Goal: Check status: Check status

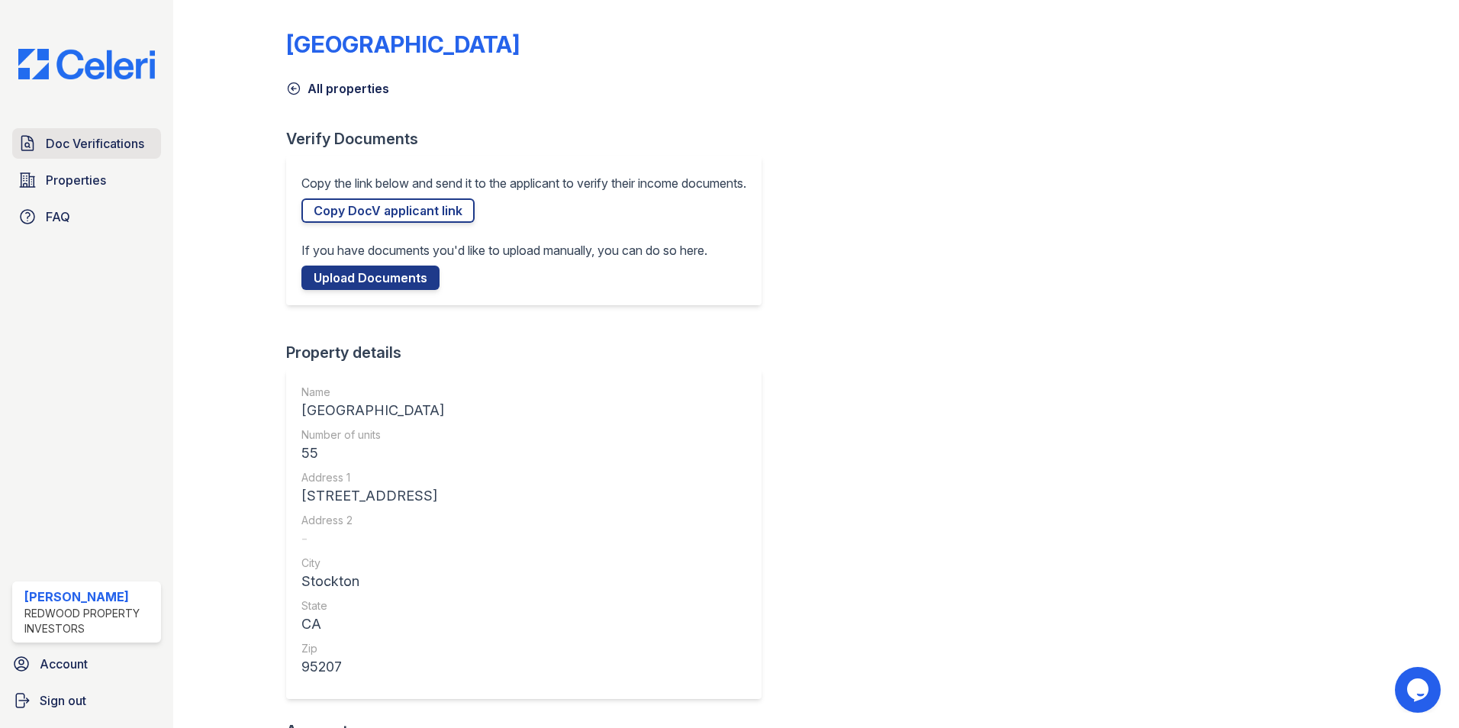
click at [101, 149] on span "Doc Verifications" at bounding box center [95, 143] width 98 height 18
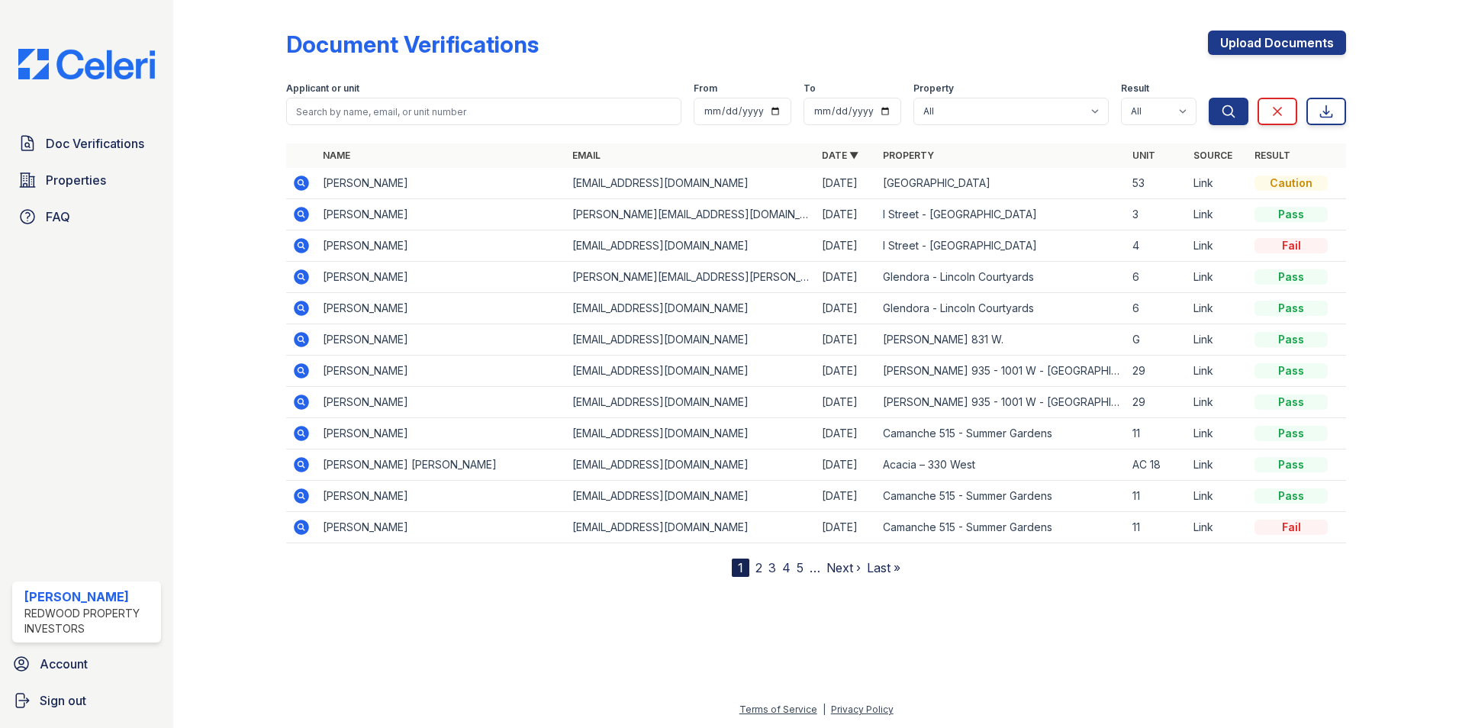
click at [304, 184] on icon at bounding box center [301, 183] width 15 height 15
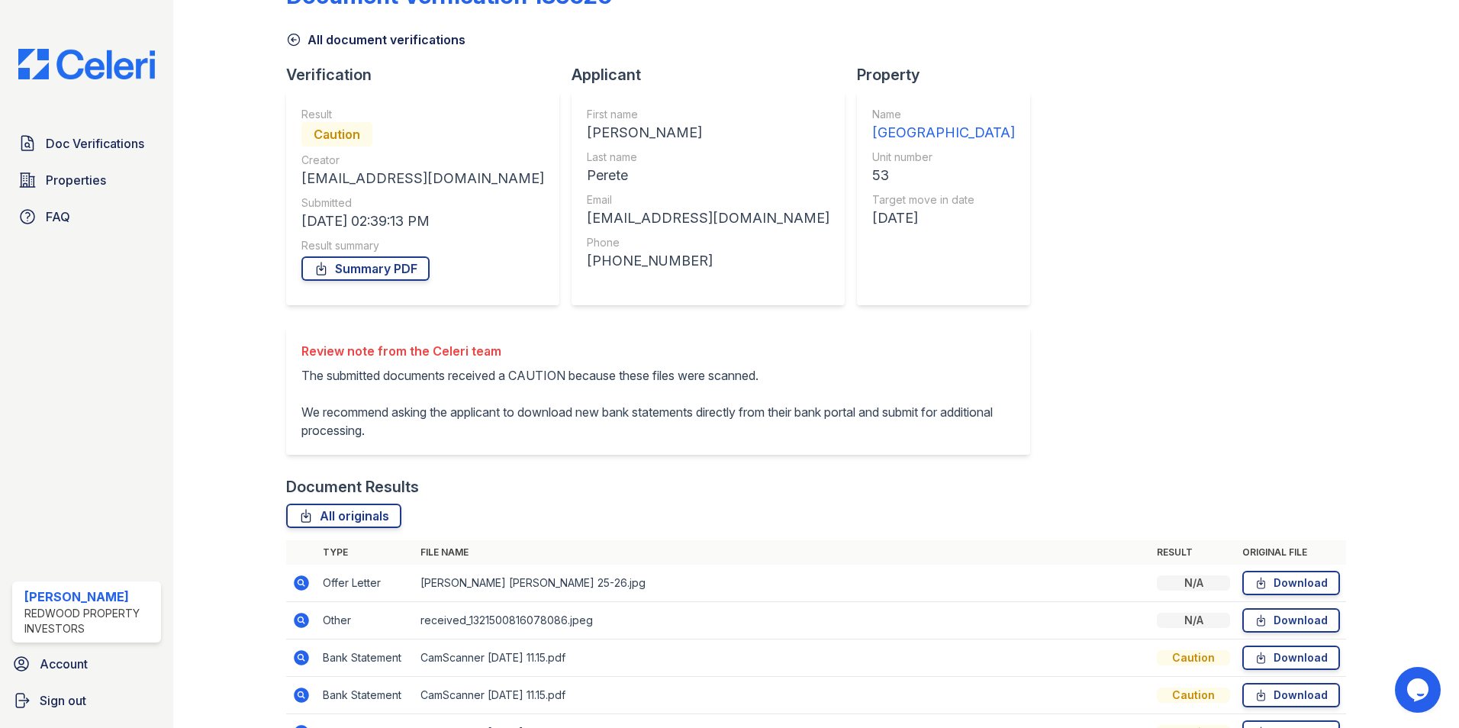
scroll to position [140, 0]
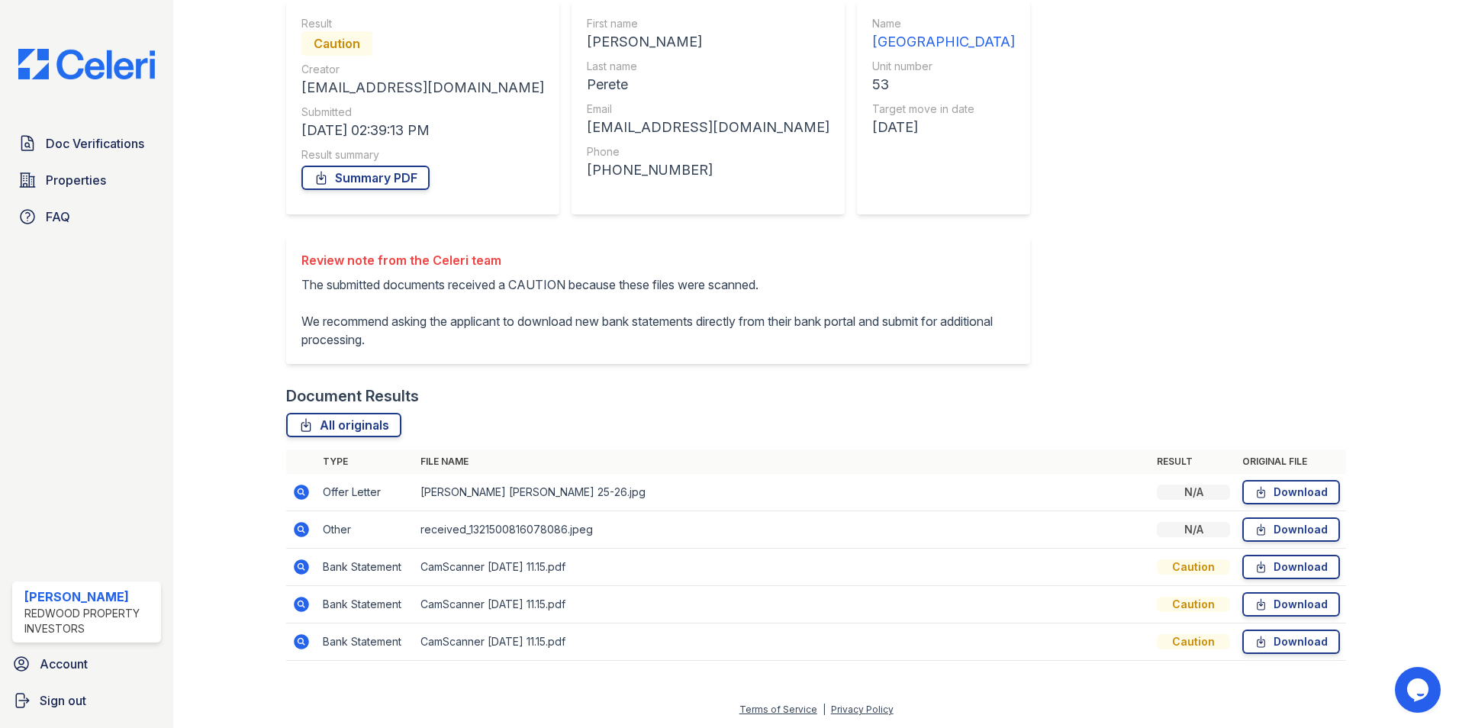
click at [299, 567] on icon at bounding box center [300, 566] width 4 height 4
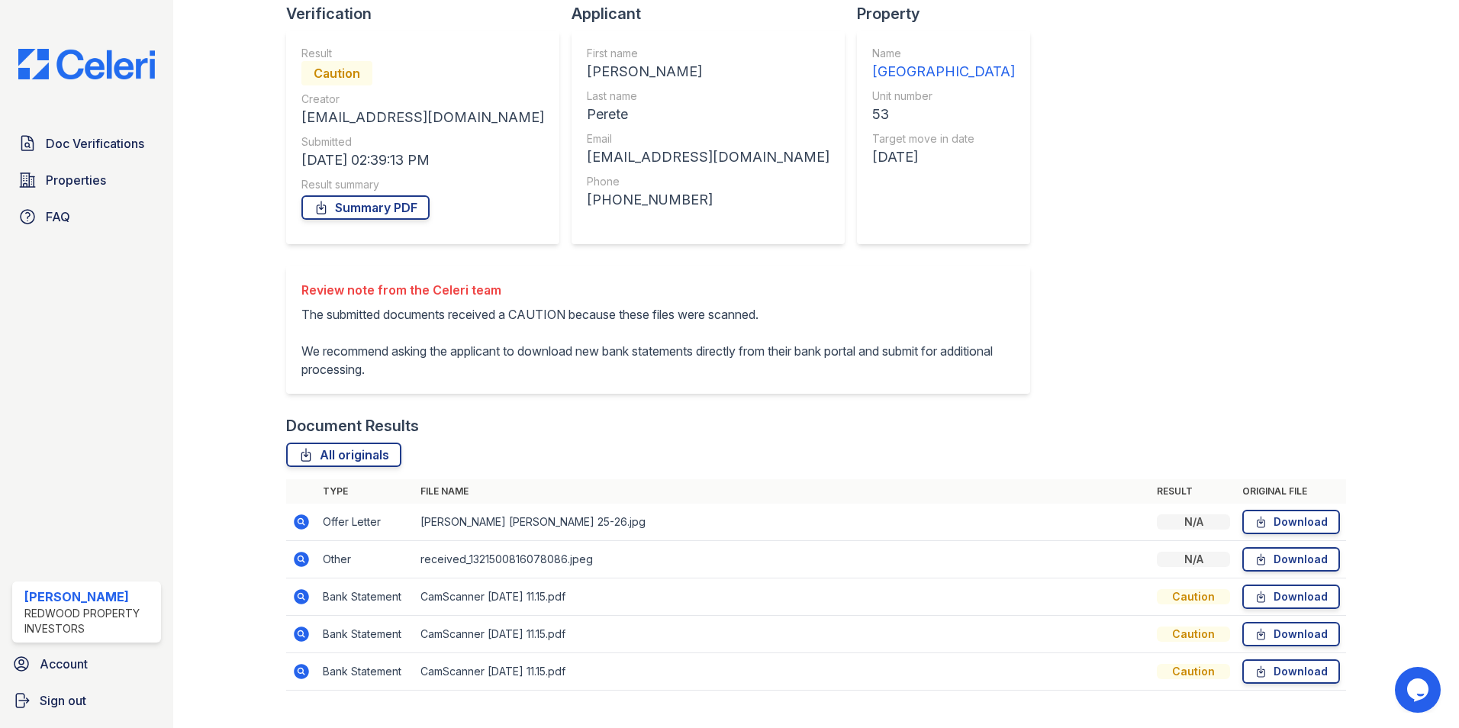
scroll to position [140, 0]
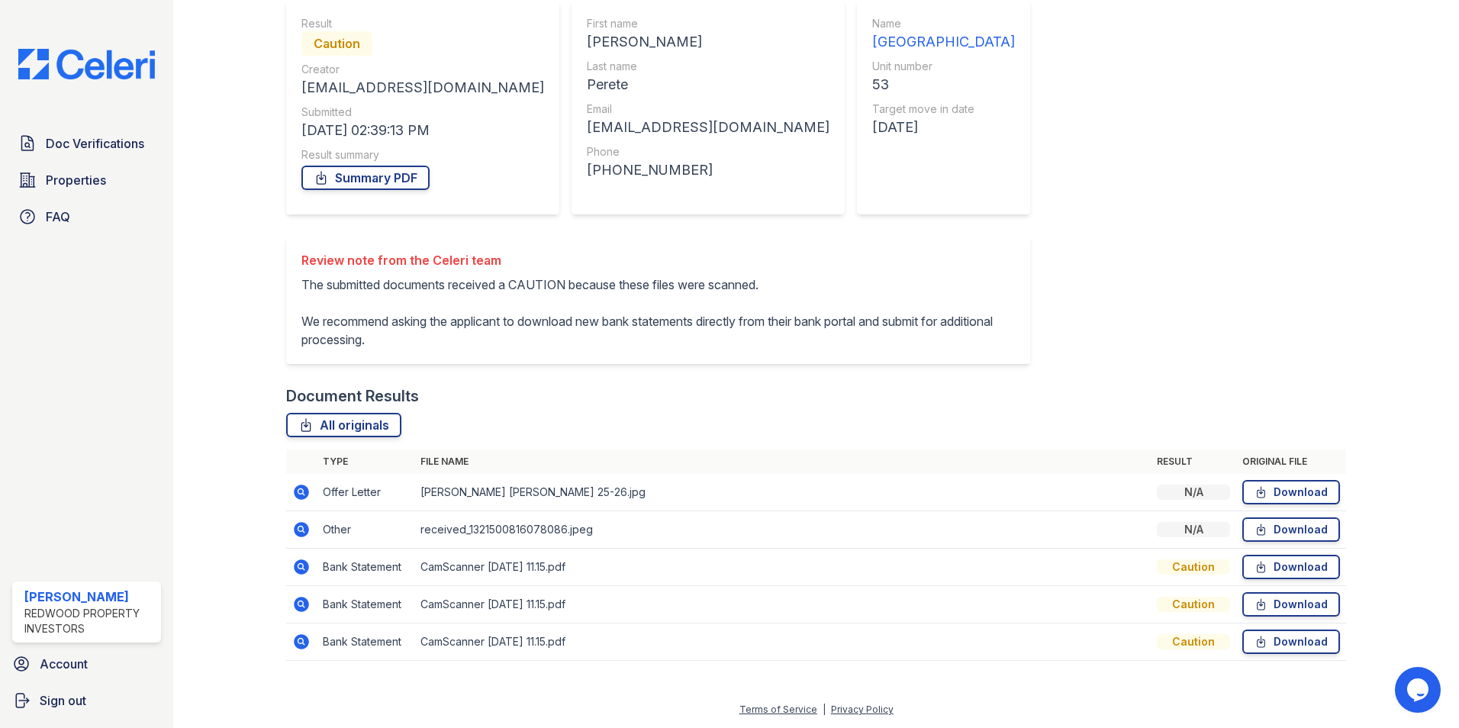
click at [302, 531] on icon at bounding box center [301, 529] width 18 height 18
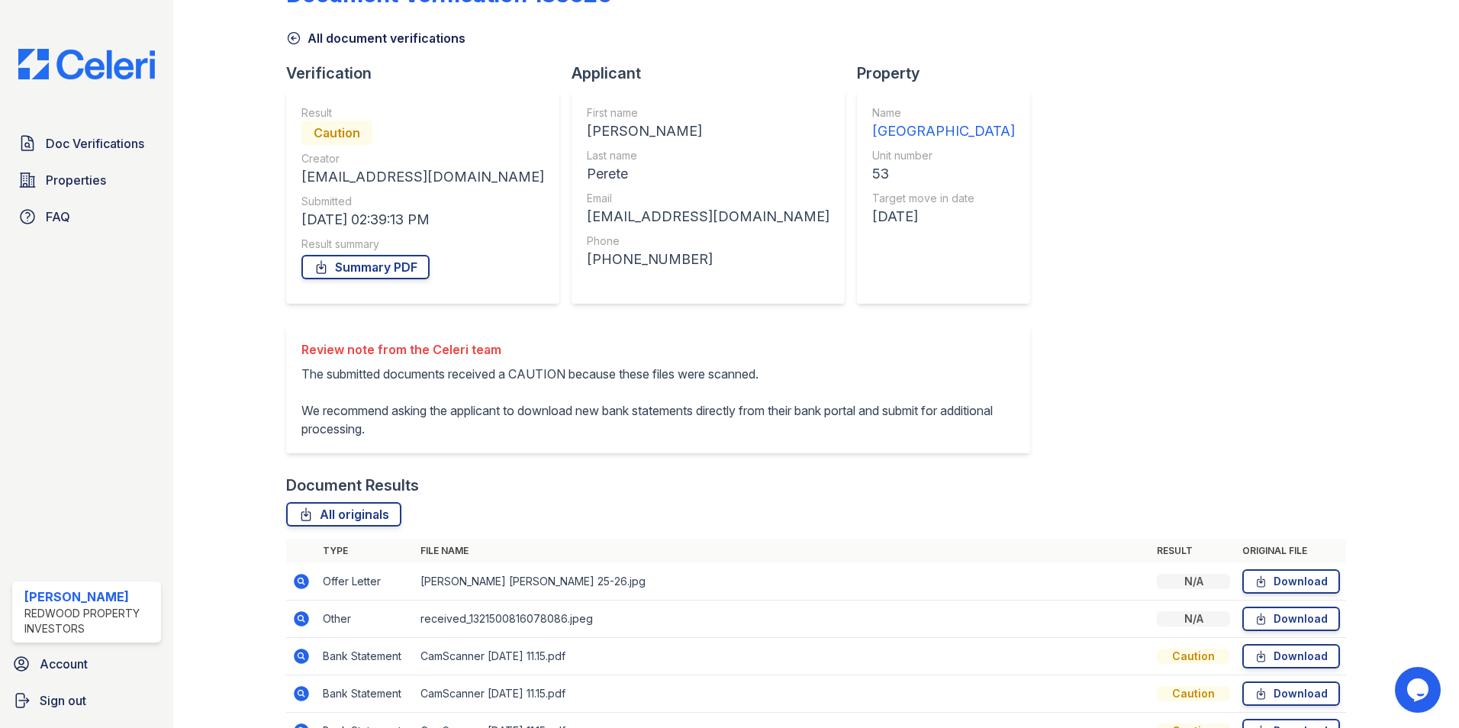
scroll to position [140, 0]
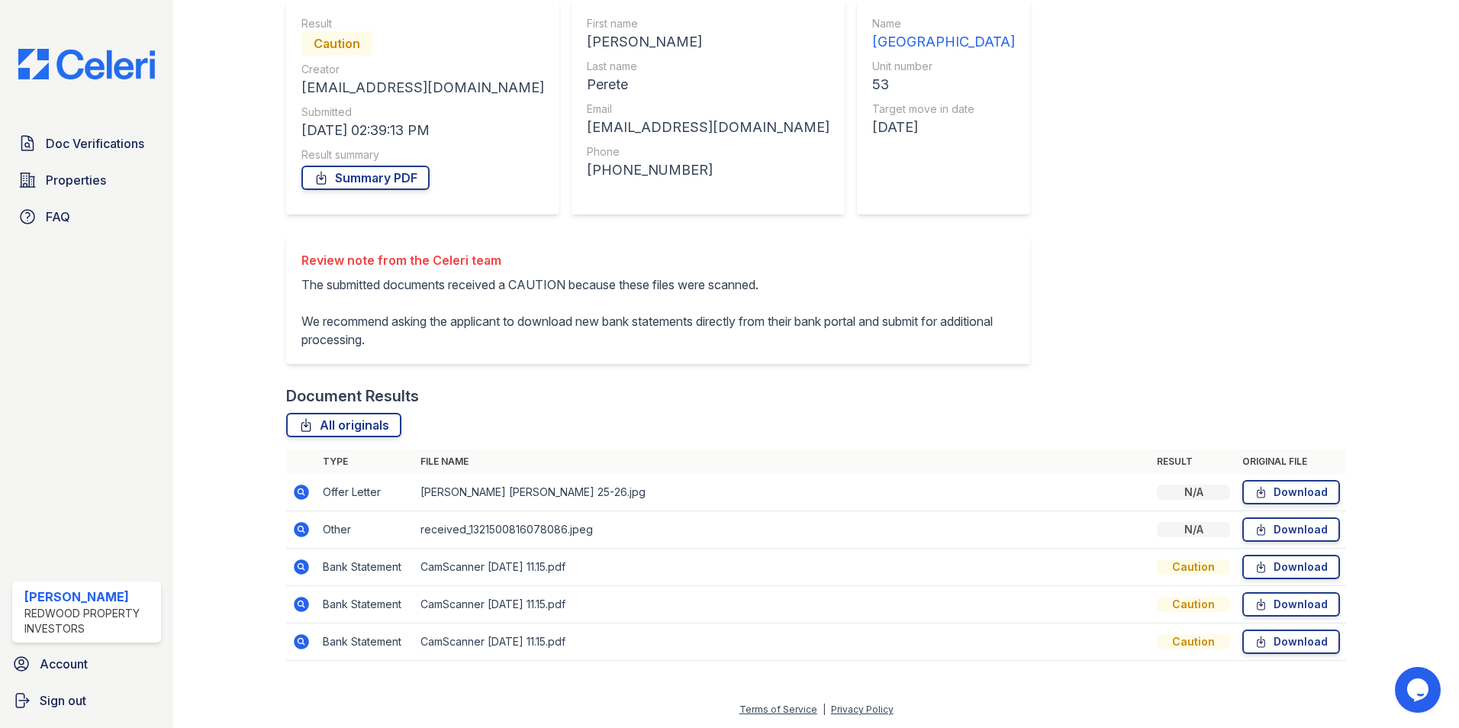
click at [301, 490] on icon at bounding box center [300, 491] width 4 height 4
